Goal: Information Seeking & Learning: Find specific fact

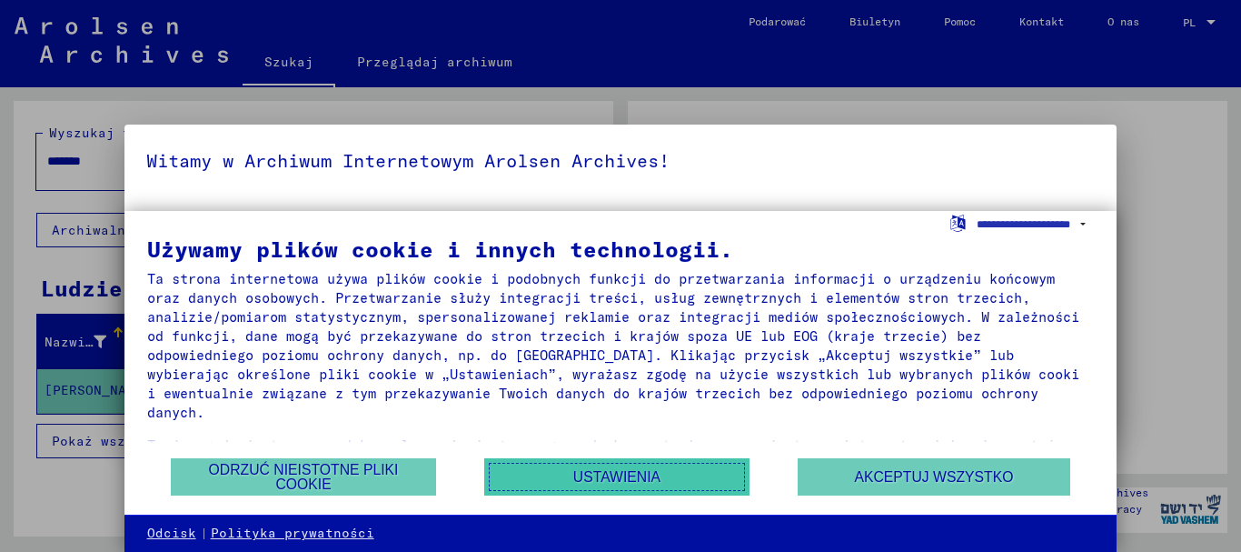
click at [682, 483] on button "Ustawienia" at bounding box center [616, 476] width 265 height 37
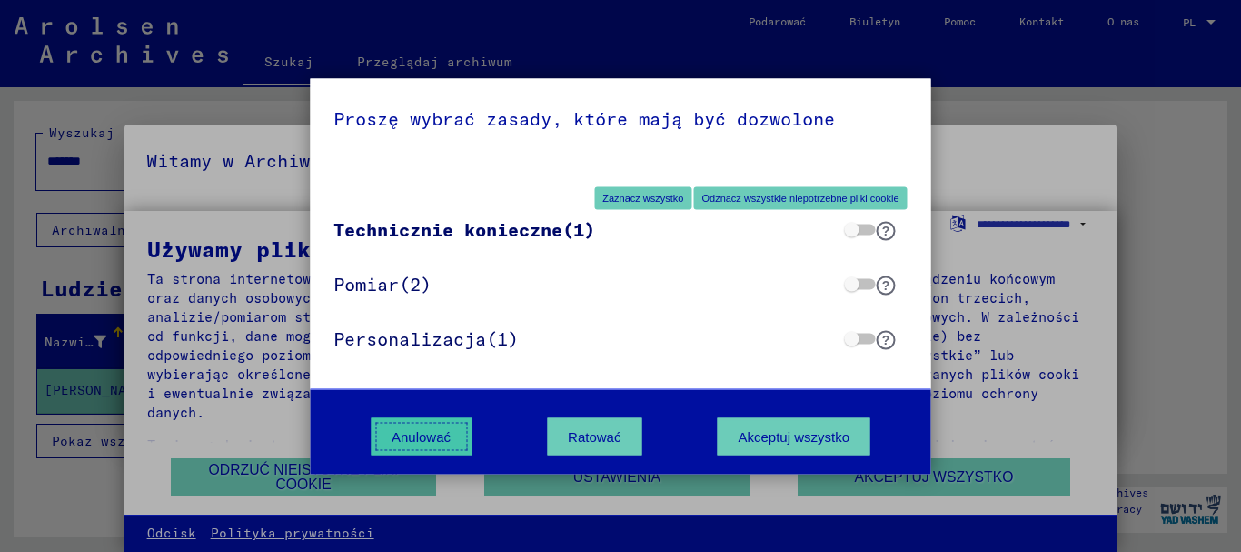
click at [432, 433] on font "Anulować" at bounding box center [421, 435] width 59 height 15
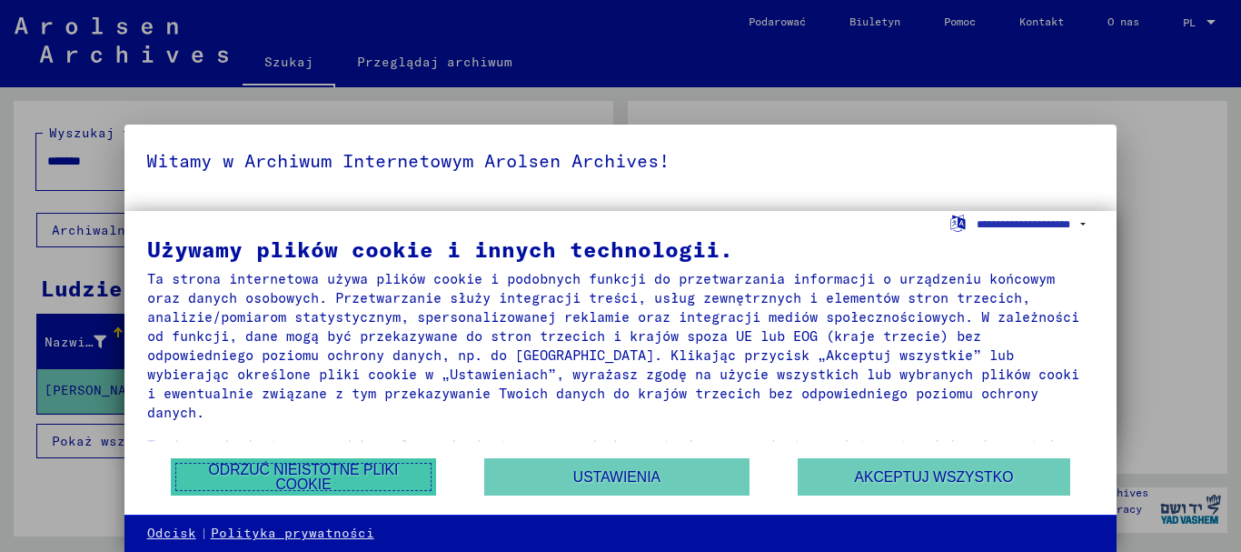
click at [348, 479] on font "Odrzuć nieistotne pliki cookie" at bounding box center [304, 477] width 224 height 29
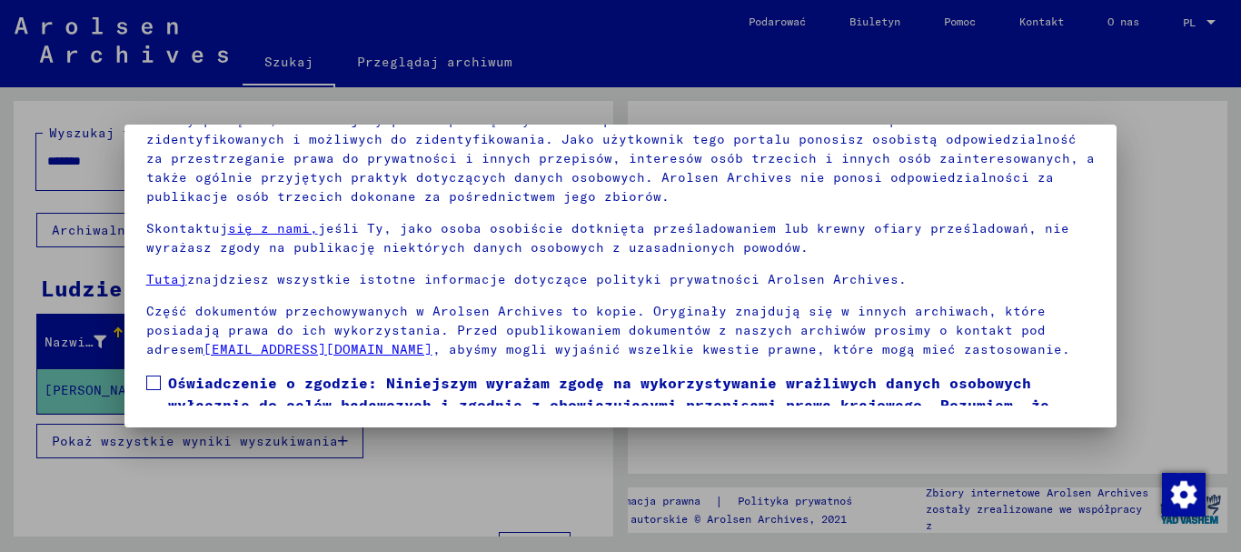
scroll to position [94, 0]
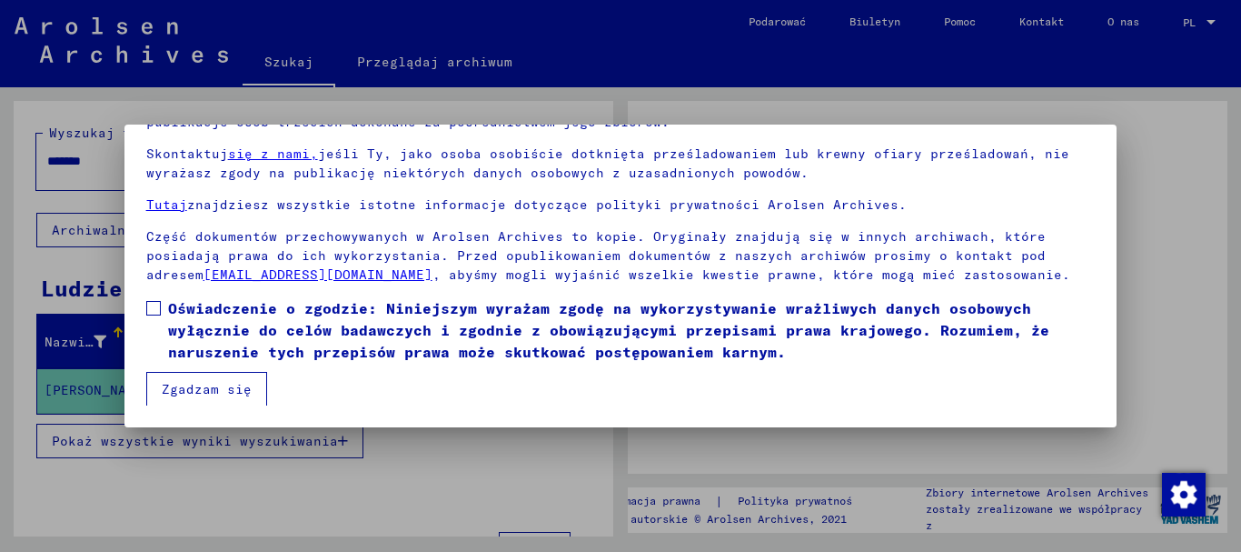
click at [154, 309] on span at bounding box center [153, 308] width 15 height 15
click at [207, 374] on button "Zgadzam się" at bounding box center [206, 389] width 121 height 35
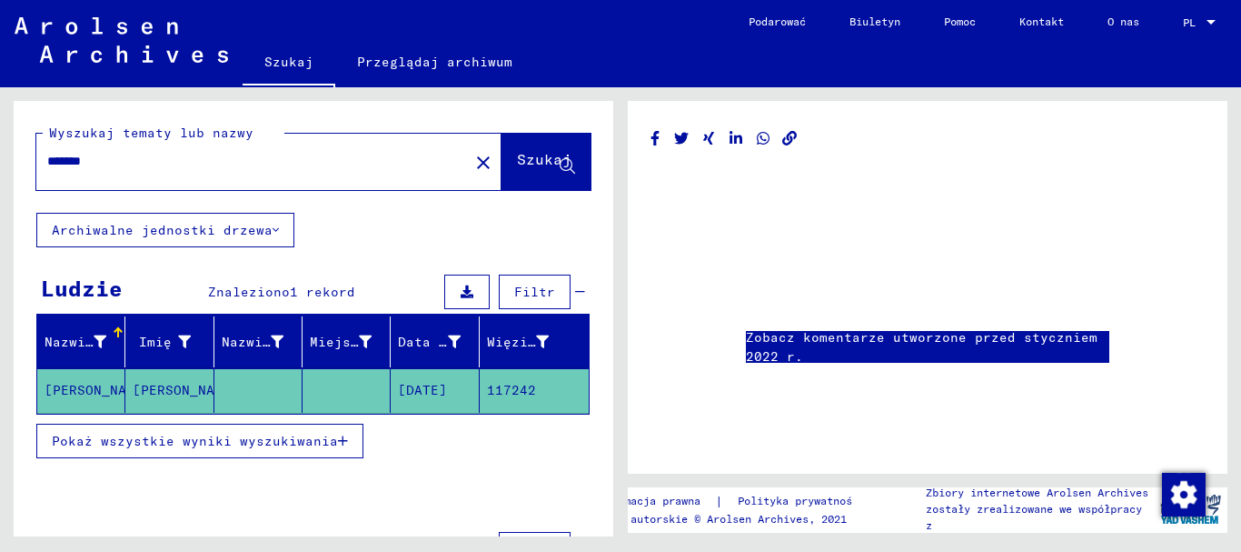
click at [172, 150] on div "*******" at bounding box center [247, 161] width 422 height 41
click at [169, 171] on div "*******" at bounding box center [247, 161] width 422 height 41
click at [144, 167] on input "*******" at bounding box center [252, 161] width 411 height 19
click at [144, 166] on input "*******" at bounding box center [252, 161] width 411 height 19
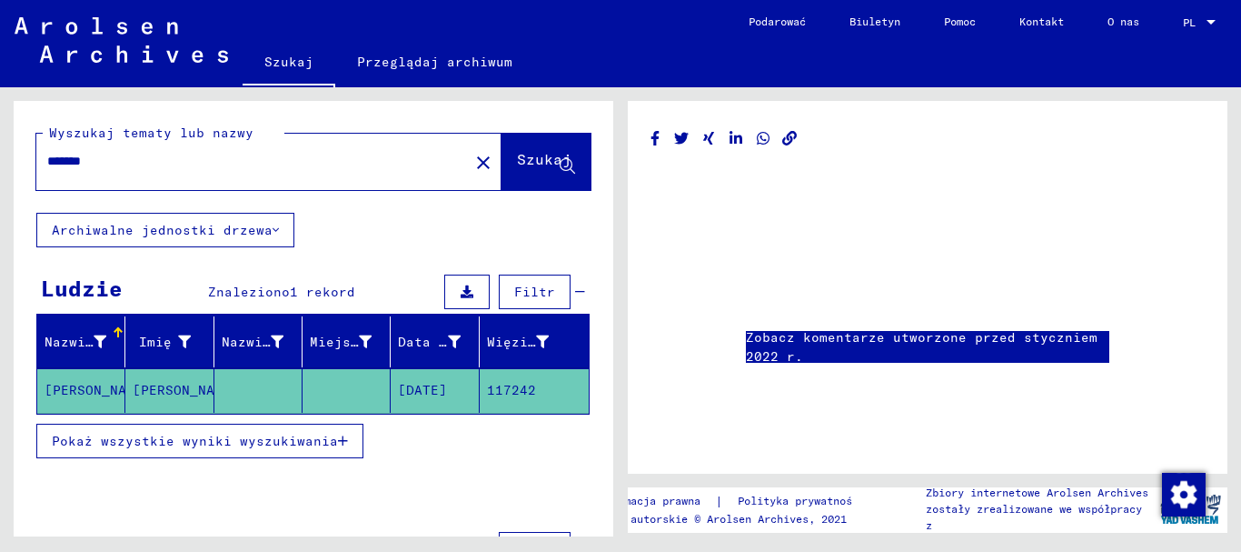
click at [144, 166] on input "*******" at bounding box center [252, 161] width 411 height 19
drag, startPoint x: 144, startPoint y: 166, endPoint x: 0, endPoint y: 132, distance: 148.5
click at [0, 132] on div "Wyszukaj tematy lub nazwy ******* close Szukaj Archiwalne jednostki drzewa Ludz…" at bounding box center [310, 311] width 621 height 449
type input "**********"
click at [517, 173] on span "Szukaj" at bounding box center [546, 163] width 58 height 19
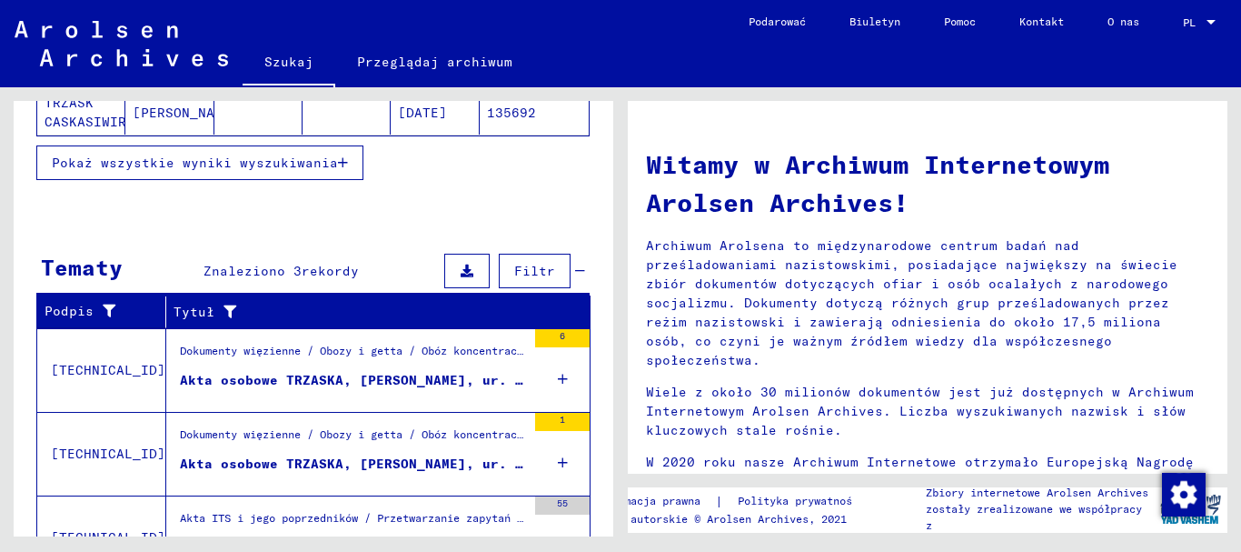
scroll to position [463, 0]
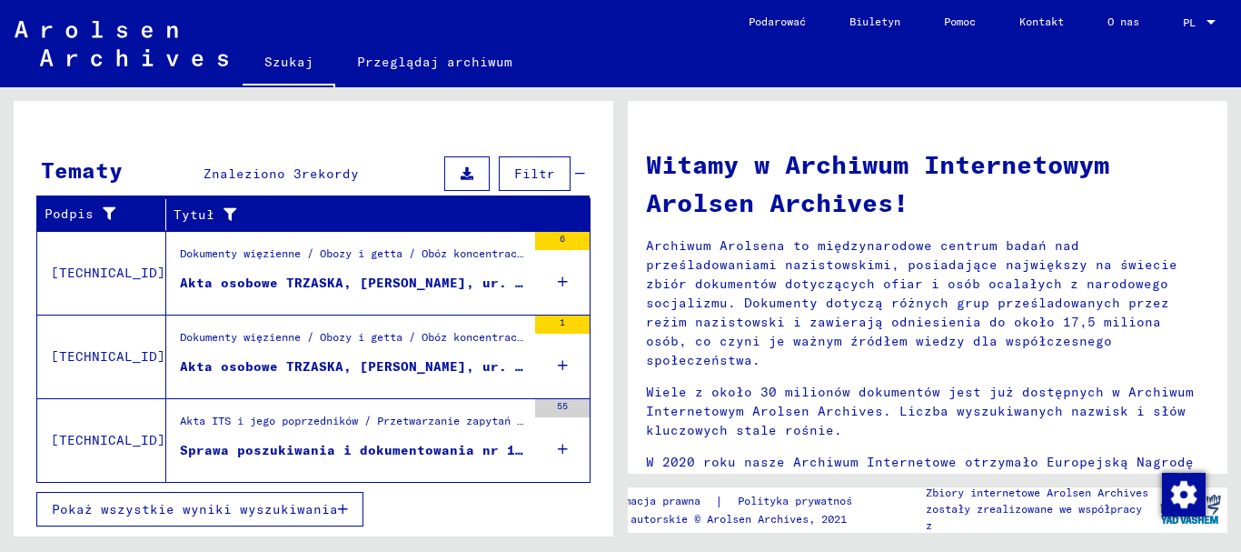
click at [557, 410] on font "55" at bounding box center [562, 406] width 11 height 12
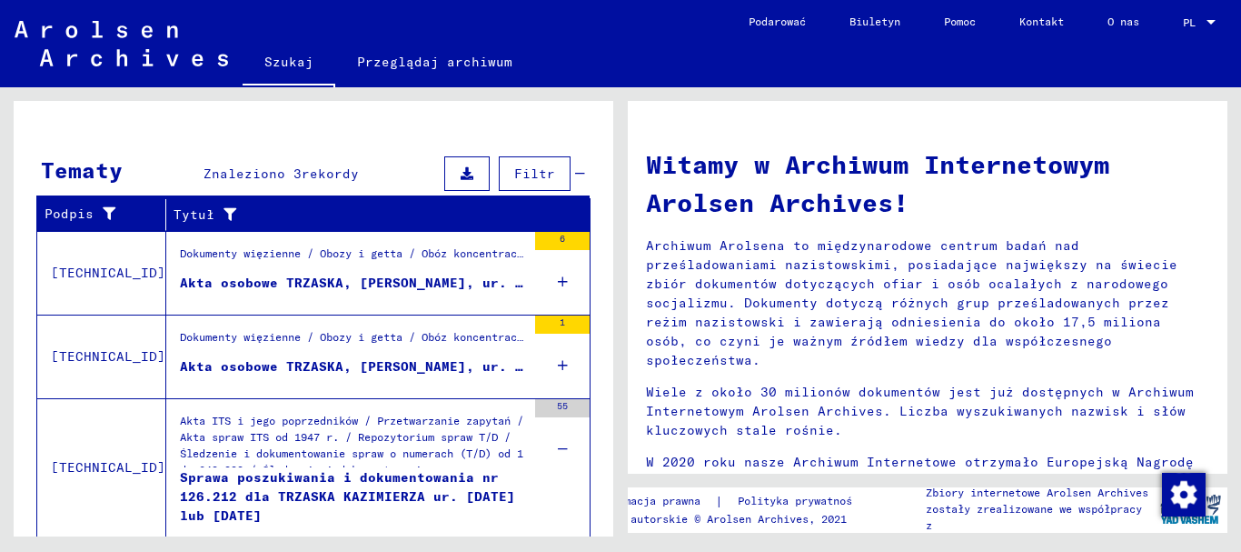
scroll to position [518, 0]
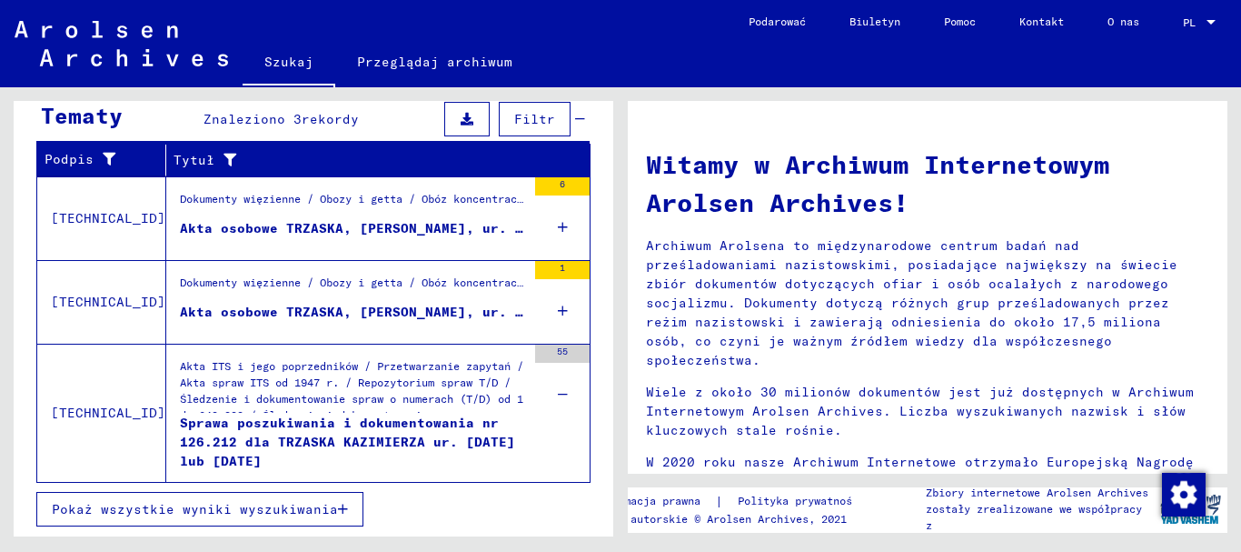
click at [210, 435] on font "Sprawa poszukiwania i dokumentowania nr 126.212 dla TRZASKA KAZIMIERZA ur. [DAT…" at bounding box center [347, 441] width 335 height 55
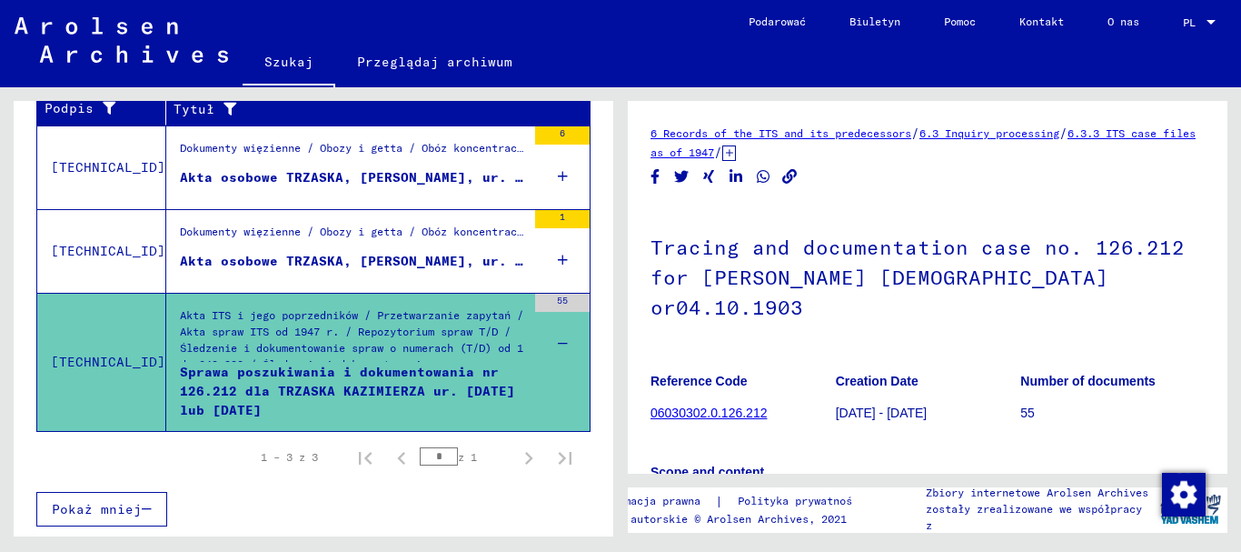
scroll to position [279, 0]
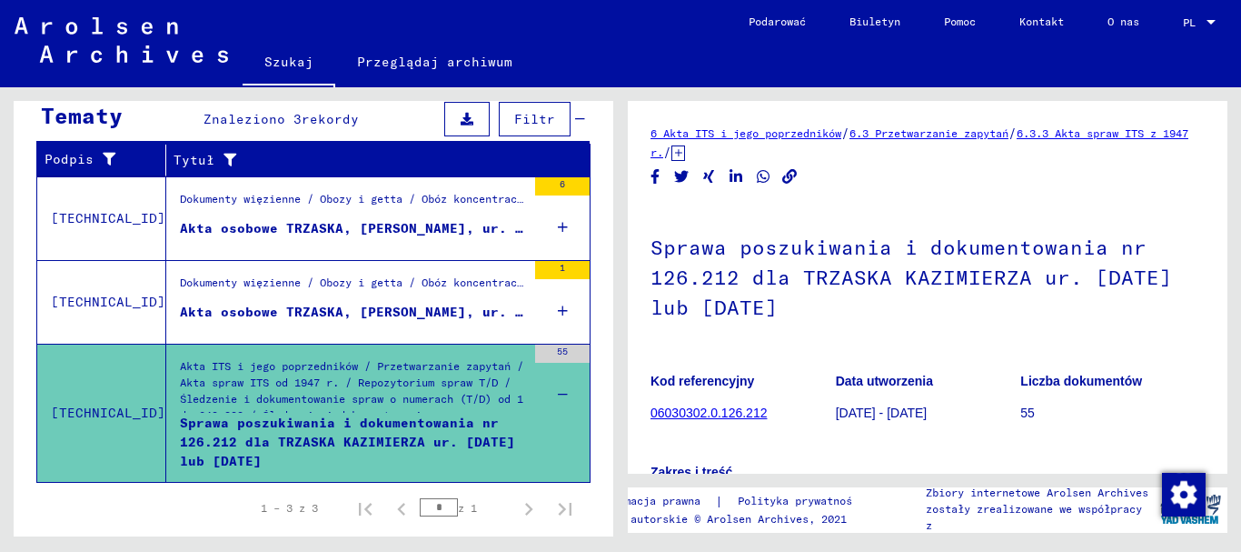
click at [1228, 225] on div "6 Akta ITS i jego poprzedników / 6.3 Przetwarzanie zapytań / 6.3.3 Akta spraw I…" at bounding box center [932, 311] width 621 height 449
drag, startPoint x: 1233, startPoint y: 223, endPoint x: 1233, endPoint y: 238, distance: 15.4
click at [1233, 238] on div "6 Akta ITS i jego poprzedników / 6.3 Przetwarzanie zapytań / 6.3.3 Akta spraw I…" at bounding box center [932, 311] width 621 height 449
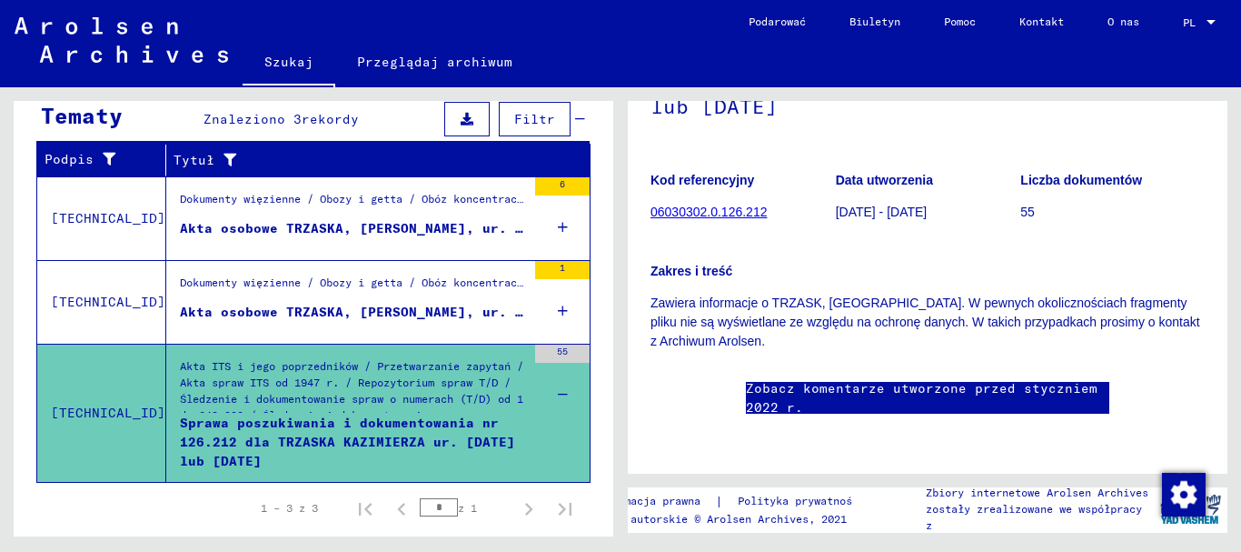
scroll to position [204, 0]
click at [346, 308] on font "Akta osobowe TRZASKA, [PERSON_NAME], ur. [DATE] r" at bounding box center [380, 311] width 401 height 16
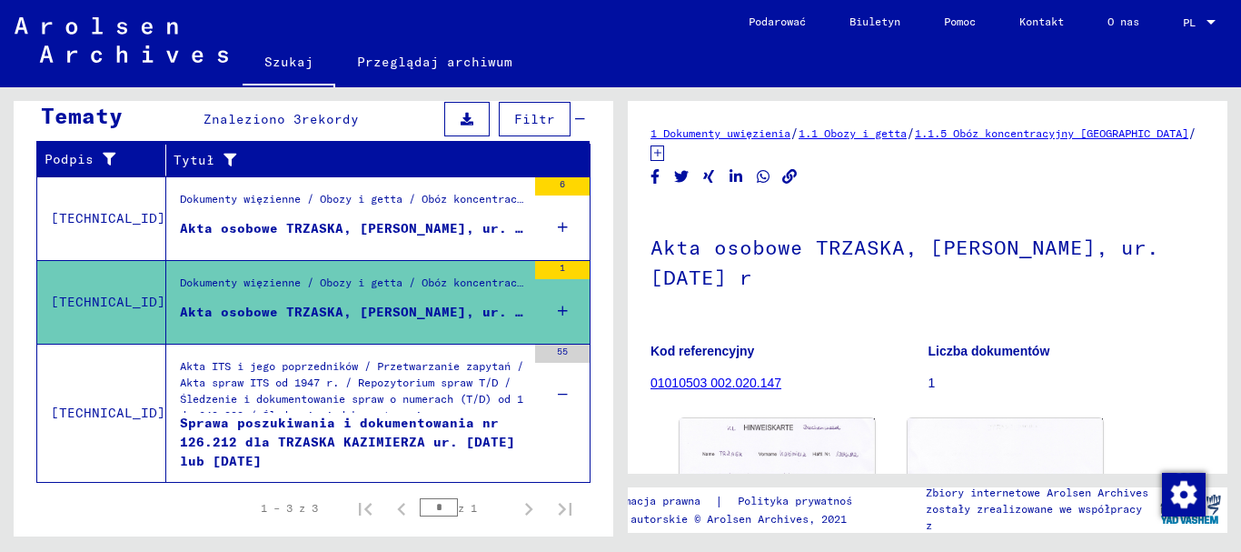
drag, startPoint x: 1209, startPoint y: 245, endPoint x: 1240, endPoint y: 332, distance: 91.7
click at [1240, 332] on div "1 Dokumenty uwięzienia / 1.1 Obozy i getta / 1.1.5 Obóz koncentracyjny [GEOGRAP…" at bounding box center [932, 311] width 621 height 449
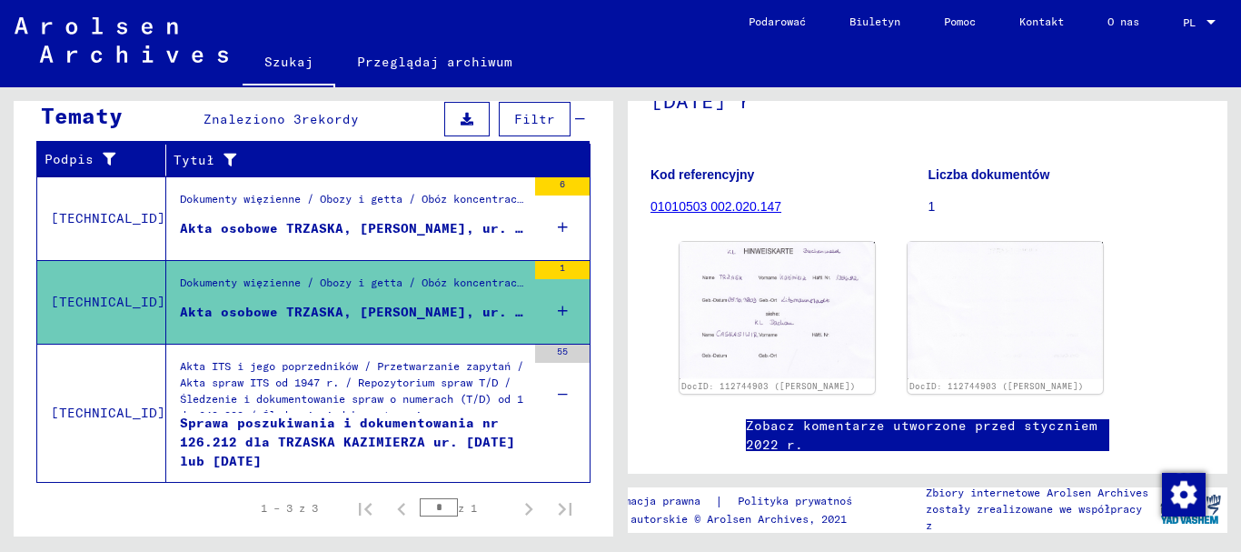
click at [413, 222] on font "Akta osobowe TRZASKA, [PERSON_NAME], ur. [DATE] r" at bounding box center [380, 228] width 401 height 16
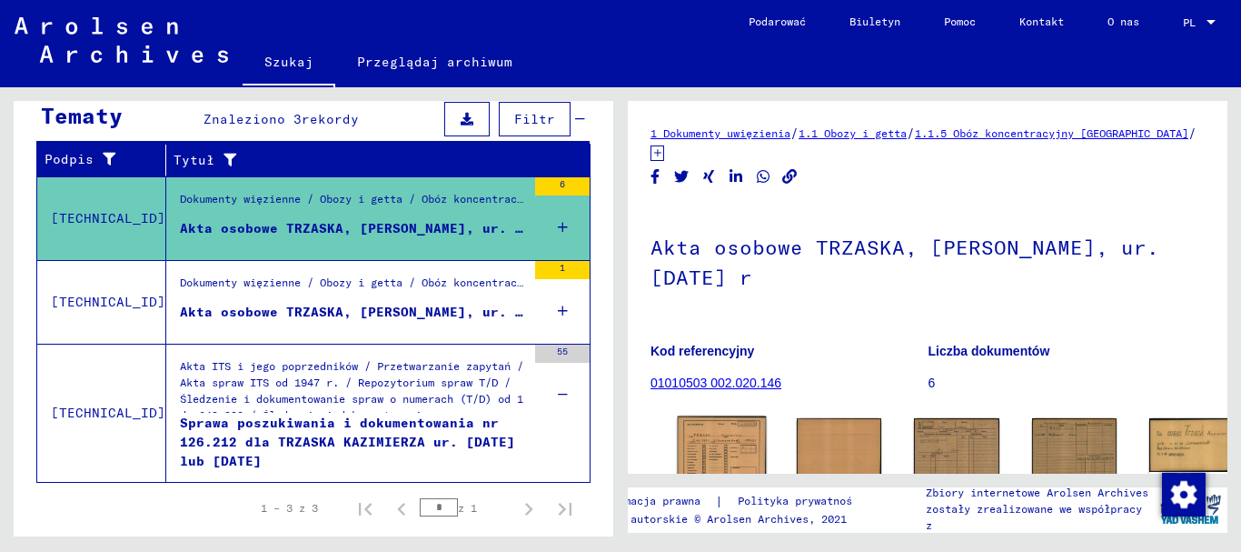
scroll to position [142, 0]
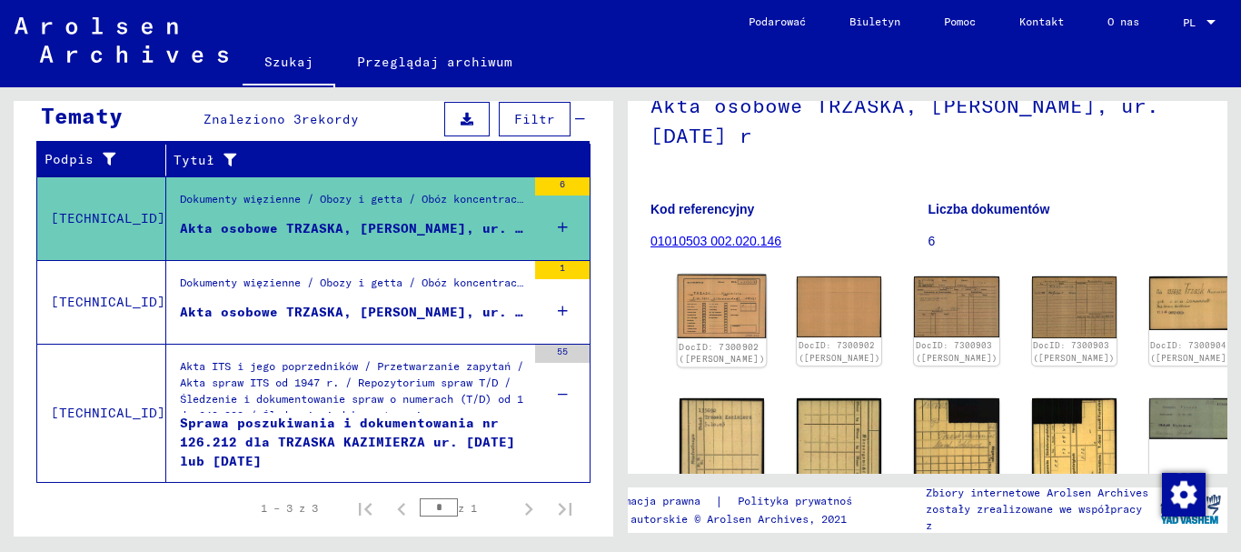
click at [704, 302] on img at bounding box center [722, 306] width 89 height 64
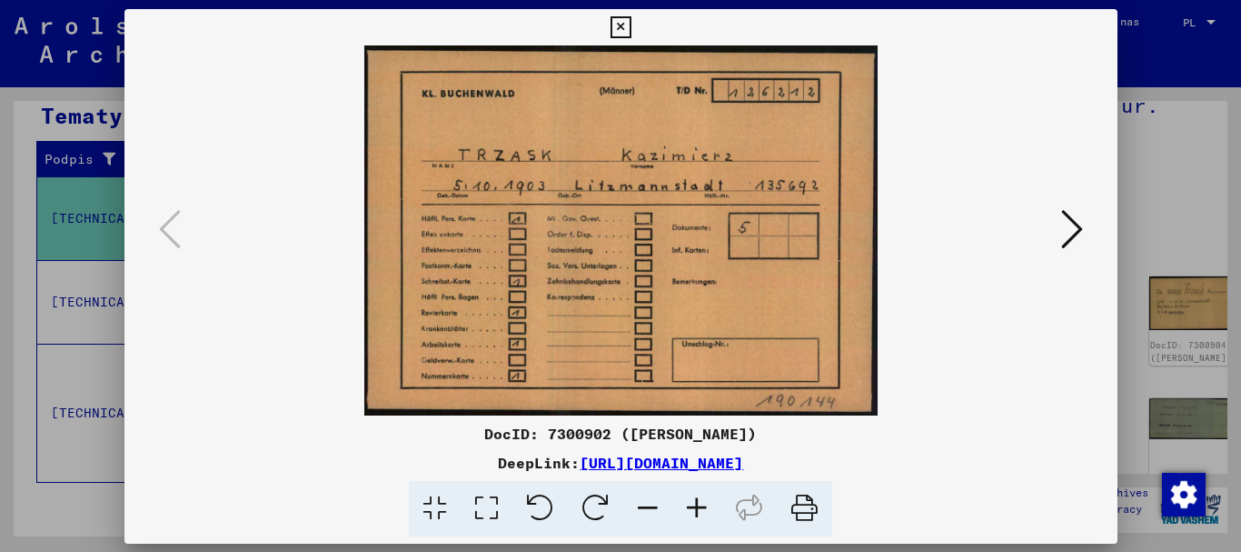
scroll to position [0, 0]
click at [1070, 228] on icon at bounding box center [1071, 229] width 22 height 44
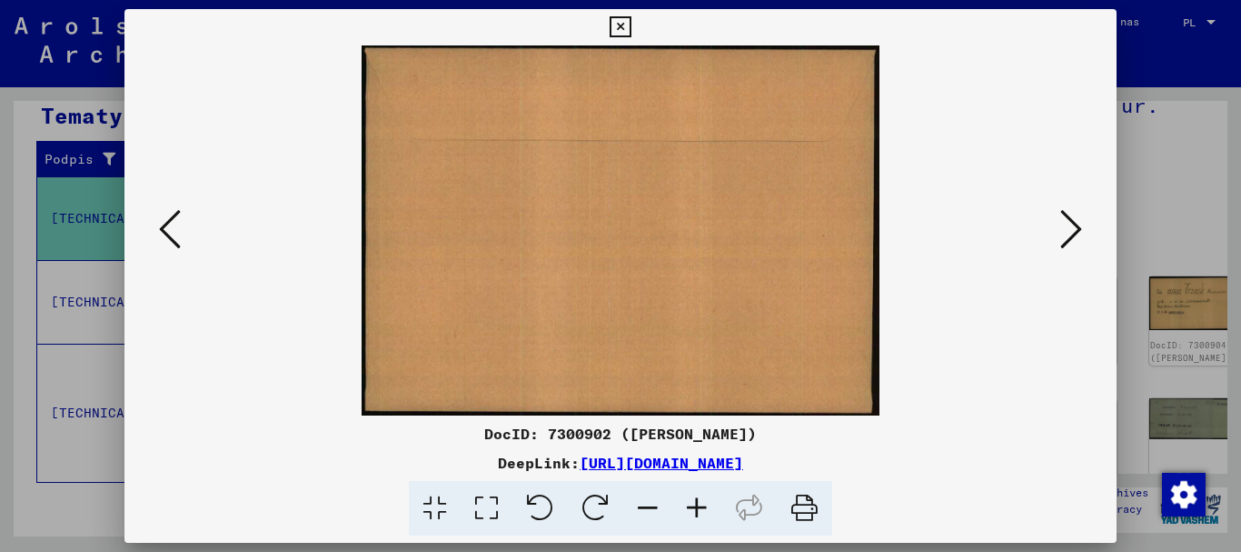
click at [1070, 228] on icon at bounding box center [1071, 229] width 22 height 44
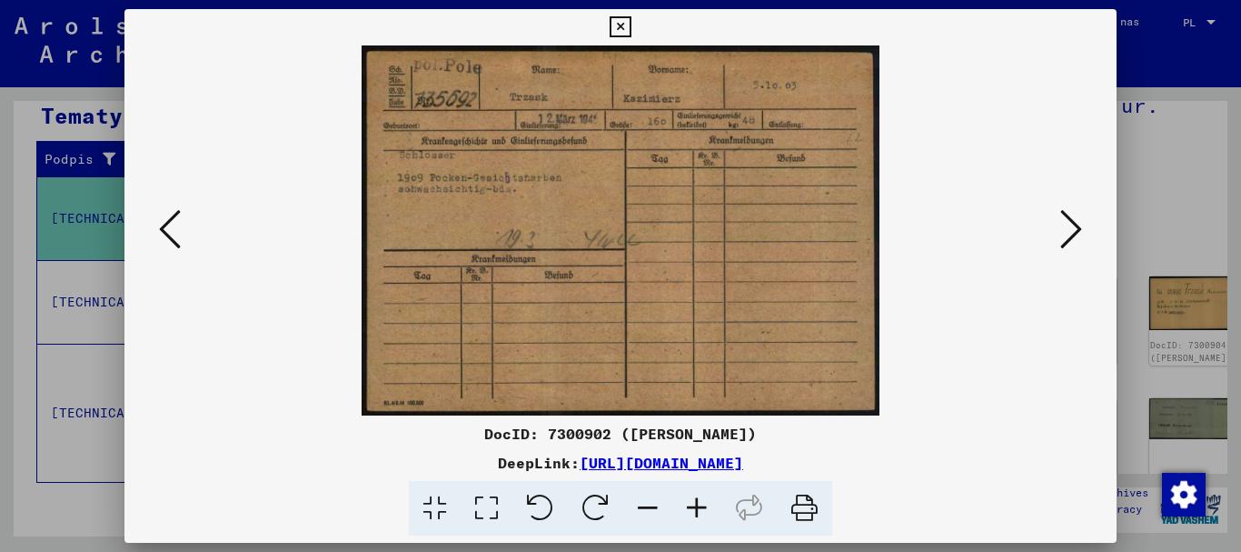
click at [1070, 228] on icon at bounding box center [1071, 229] width 22 height 44
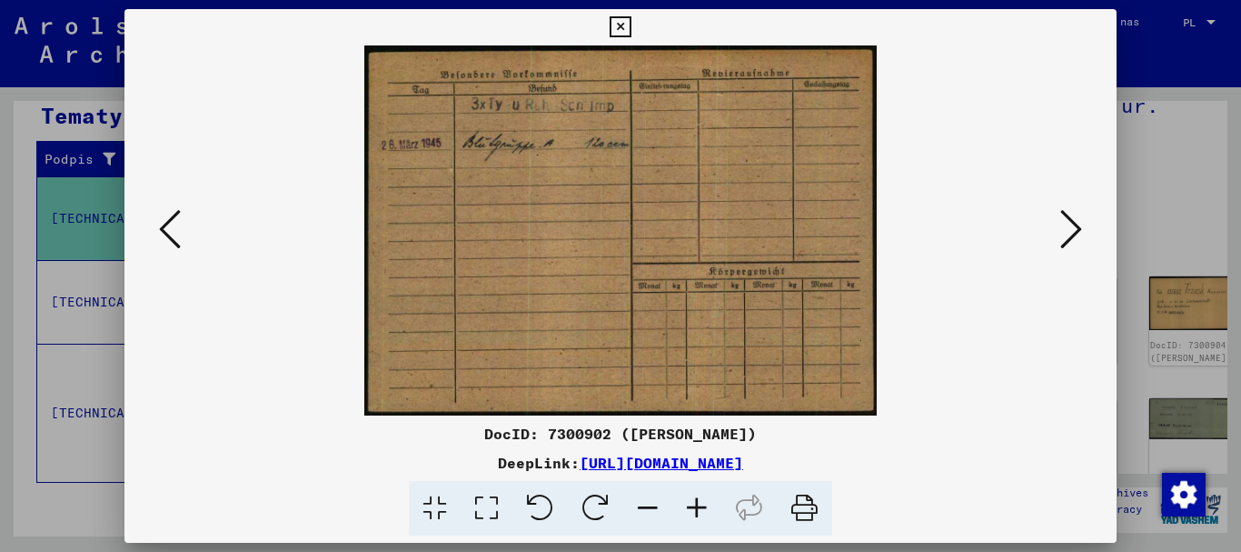
click at [1070, 228] on icon at bounding box center [1071, 229] width 22 height 44
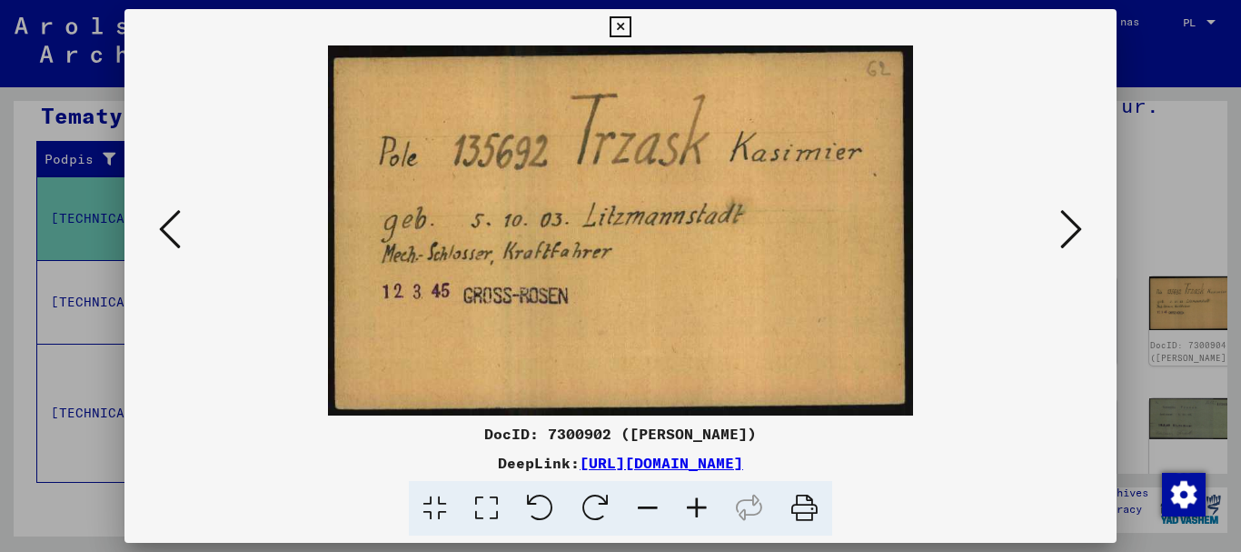
click at [1070, 228] on icon at bounding box center [1071, 229] width 22 height 44
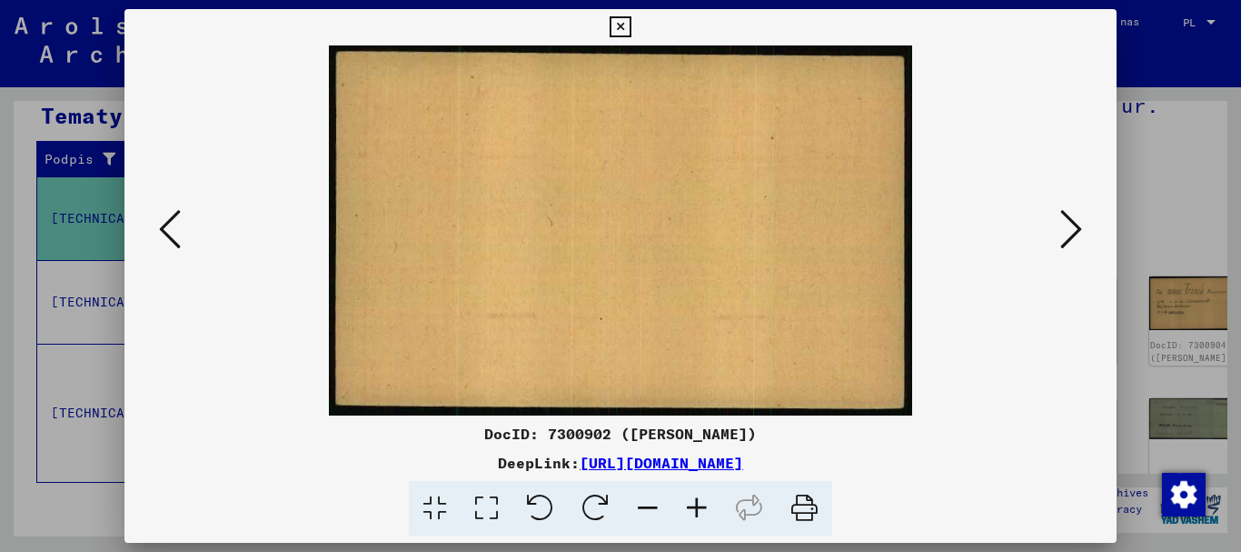
click at [1070, 228] on icon at bounding box center [1071, 229] width 22 height 44
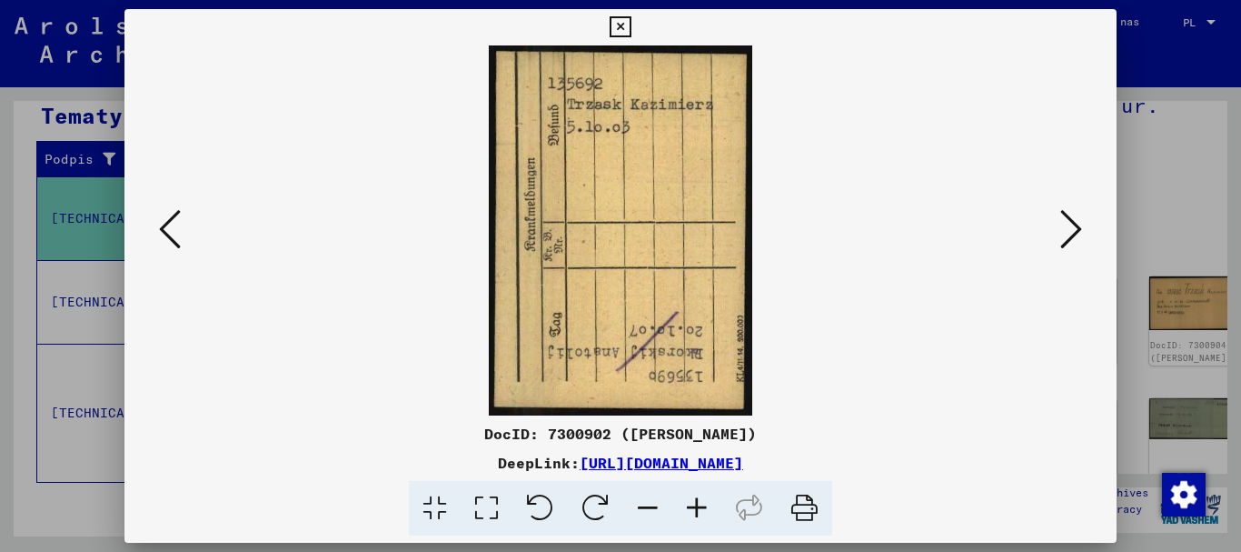
click at [620, 21] on icon at bounding box center [620, 27] width 21 height 22
